Goal: Task Accomplishment & Management: Complete application form

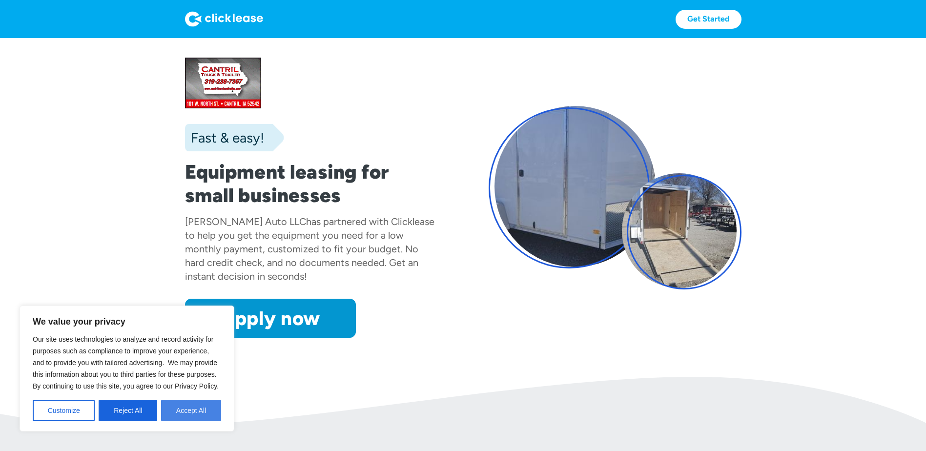
click at [180, 405] on button "Accept All" at bounding box center [191, 410] width 60 height 21
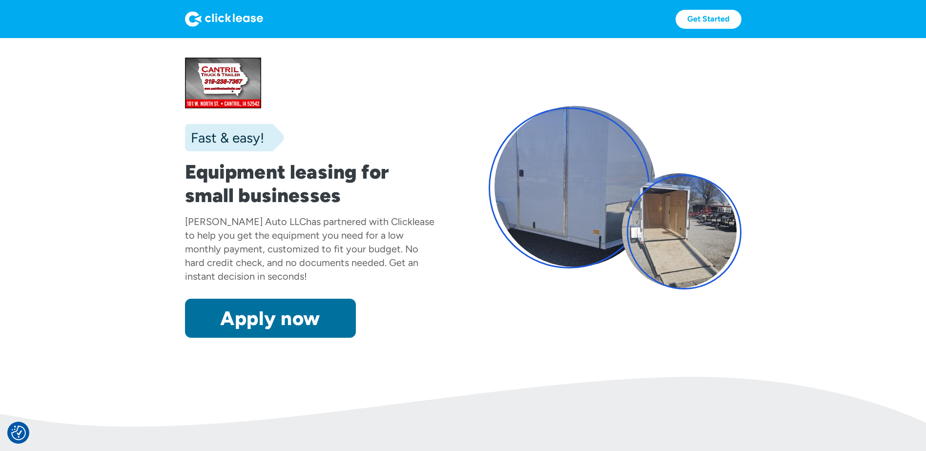
click at [311, 337] on link "Apply now" at bounding box center [270, 318] width 171 height 39
